Goal: Information Seeking & Learning: Learn about a topic

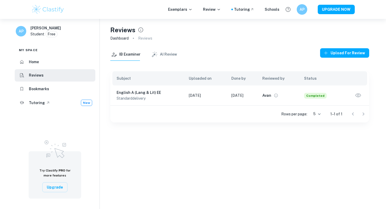
click at [52, 10] on img at bounding box center [47, 9] width 33 height 11
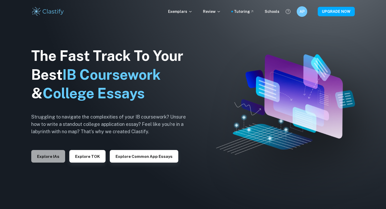
click at [56, 160] on button "Explore IAs" at bounding box center [48, 156] width 34 height 13
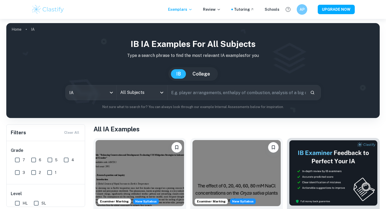
click at [137, 96] on input "All Subjects" at bounding box center [138, 93] width 38 height 10
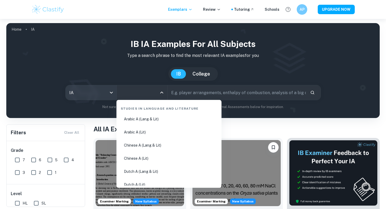
click at [89, 100] on body "We value your privacy We use cookies to enhance your browsing experience, serve…" at bounding box center [193, 123] width 386 height 209
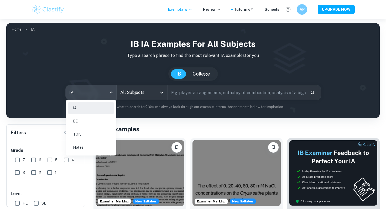
click at [90, 123] on li "EE" at bounding box center [91, 121] width 46 height 12
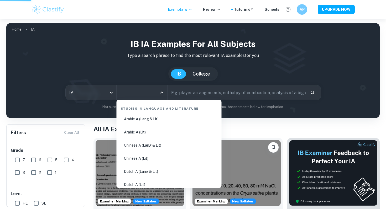
click at [139, 94] on input "All Subjects" at bounding box center [138, 93] width 38 height 10
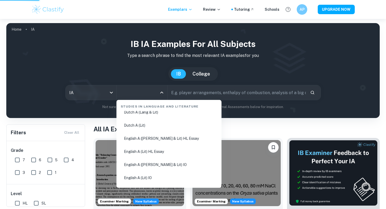
click at [143, 138] on li "English A (Lang & Lit) HL Essay" at bounding box center [169, 139] width 101 height 12
type input "English A (Lang & Lit) HL Essay"
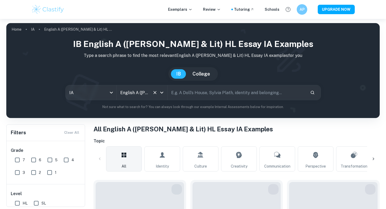
click at [147, 94] on input "English A (Lang & Lit) HL Essay" at bounding box center [134, 93] width 31 height 10
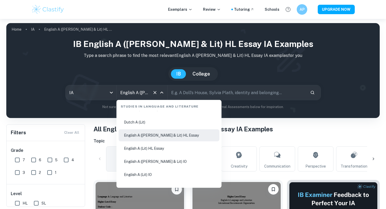
scroll to position [82, 0]
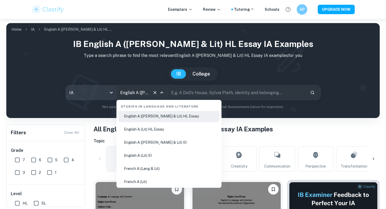
click at [100, 91] on body "We value your privacy We use cookies to enhance your browsing experience, serve…" at bounding box center [193, 123] width 386 height 209
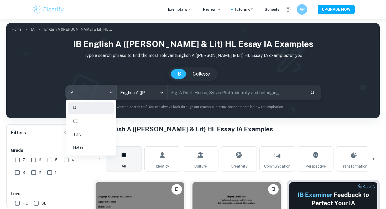
click at [97, 118] on li "EE" at bounding box center [91, 121] width 46 height 12
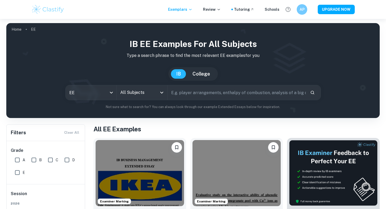
click at [143, 92] on input "All Subjects" at bounding box center [138, 93] width 38 height 10
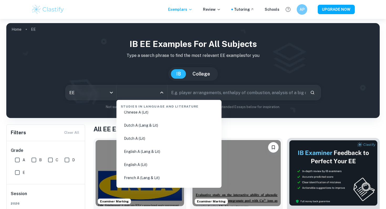
scroll to position [71, 0]
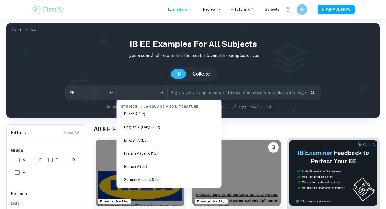
click at [153, 125] on li "English A (Lang & Lit)" at bounding box center [169, 127] width 101 height 12
type input "English A (Lang & Lit)"
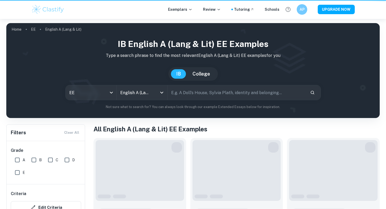
scroll to position [129, 0]
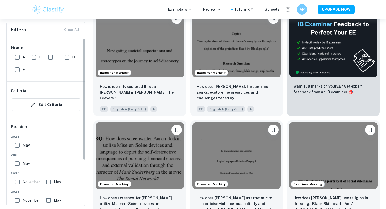
click at [51, 59] on input "C" at bounding box center [50, 57] width 11 height 11
checkbox input "true"
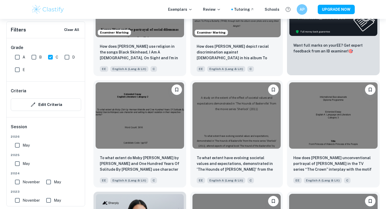
scroll to position [233, 0]
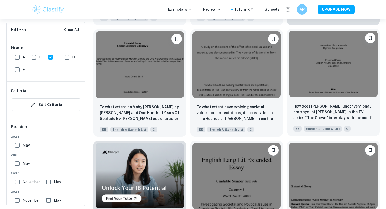
click at [325, 84] on img at bounding box center [333, 64] width 89 height 66
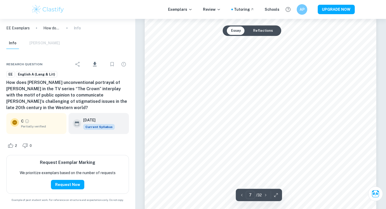
scroll to position [2068, 0]
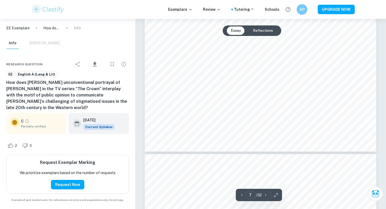
type input "8"
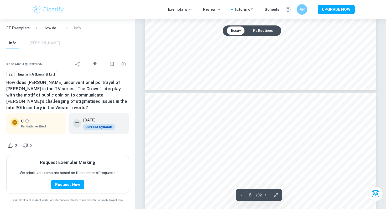
scroll to position [2317, 0]
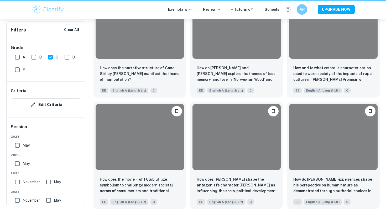
scroll to position [233, 0]
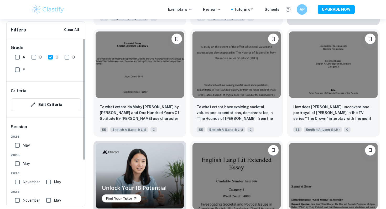
click at [50, 57] on input "C" at bounding box center [50, 57] width 11 height 11
checkbox input "false"
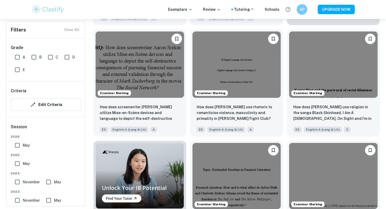
click at [18, 58] on input "A" at bounding box center [17, 57] width 11 height 11
checkbox input "true"
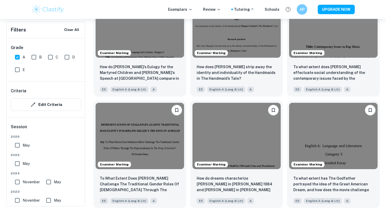
scroll to position [0, 0]
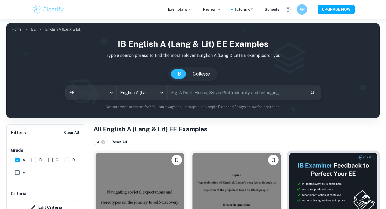
click at [201, 93] on input "text" at bounding box center [237, 92] width 138 height 15
type input "a"
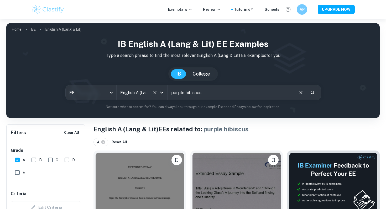
drag, startPoint x: 210, startPoint y: 94, endPoint x: 164, endPoint y: 94, distance: 46.2
click at [164, 94] on div "EE ee All Subjects English A (Lang & Lit) All Subjects purple hibiscus ​" at bounding box center [193, 92] width 256 height 15
type input "purple hibiscu"
type input "domestic abuse"
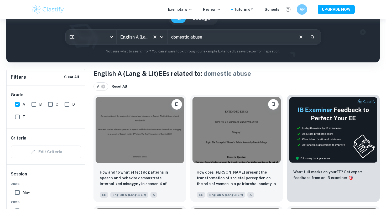
scroll to position [107, 0]
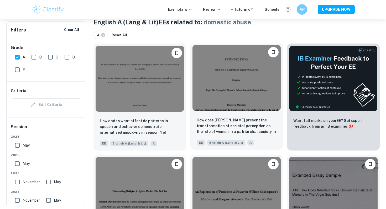
click at [219, 114] on div "How does Francis Imbuga present the transformation of societal perception on th…" at bounding box center [236, 131] width 93 height 37
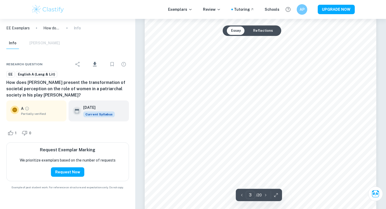
scroll to position [644, 0]
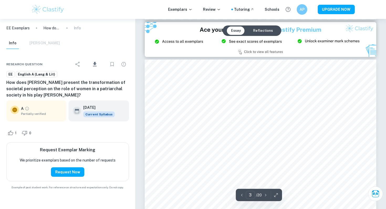
click at [28, 109] on icon "Grade partially verified" at bounding box center [27, 108] width 5 height 5
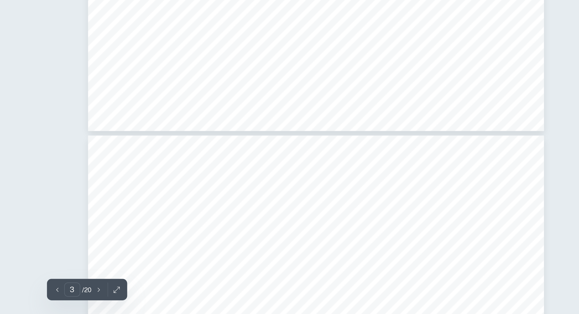
scroll to position [1000, 0]
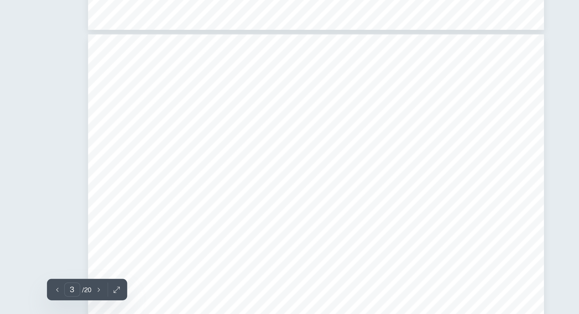
type input "4"
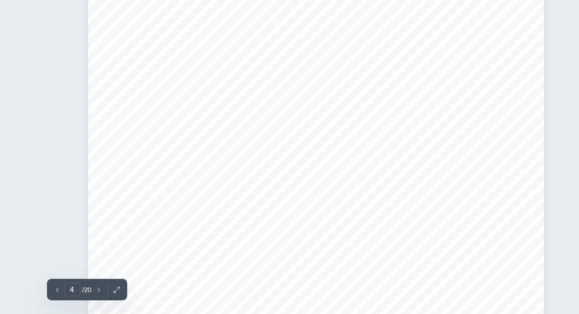
scroll to position [1073, 0]
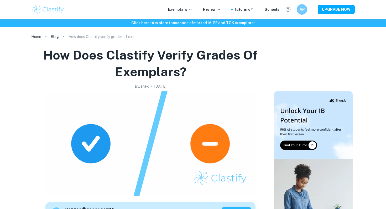
click at [186, 13] on div "Exemplars Review Tutoring Schools AP UPGRADE NOW" at bounding box center [193, 9] width 336 height 11
click at [186, 12] on p "Exemplars" at bounding box center [180, 10] width 24 height 6
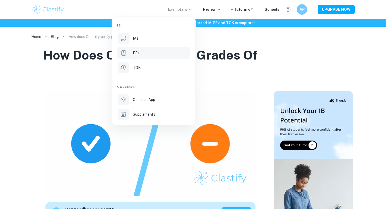
click at [159, 49] on li "EEs" at bounding box center [153, 53] width 73 height 13
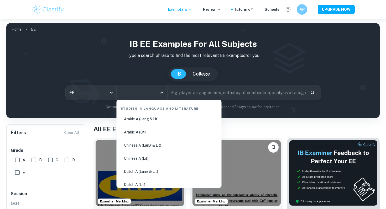
click at [146, 91] on input "All Subjects" at bounding box center [138, 93] width 38 height 10
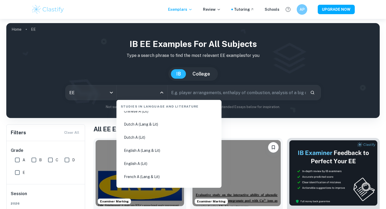
scroll to position [68, 0]
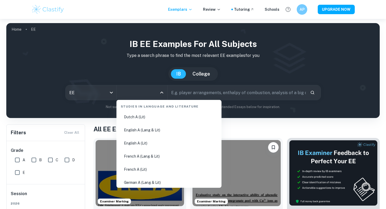
click at [144, 129] on li "English A (Lang & Lit)" at bounding box center [169, 130] width 101 height 12
type input "English A (Lang & Lit)"
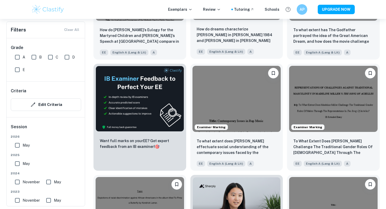
scroll to position [845, 0]
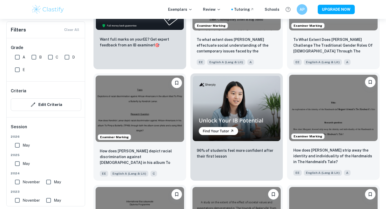
click at [316, 125] on img at bounding box center [333, 108] width 89 height 66
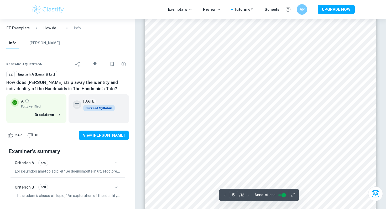
scroll to position [1493, 0]
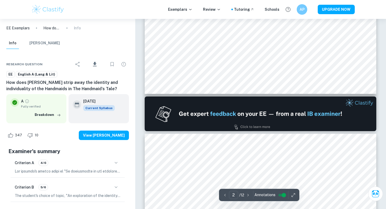
type input "1"
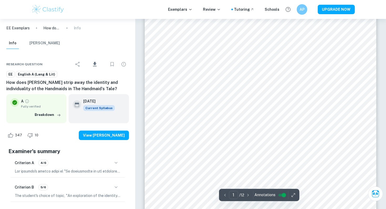
scroll to position [0, 0]
